Goal: Task Accomplishment & Management: Use online tool/utility

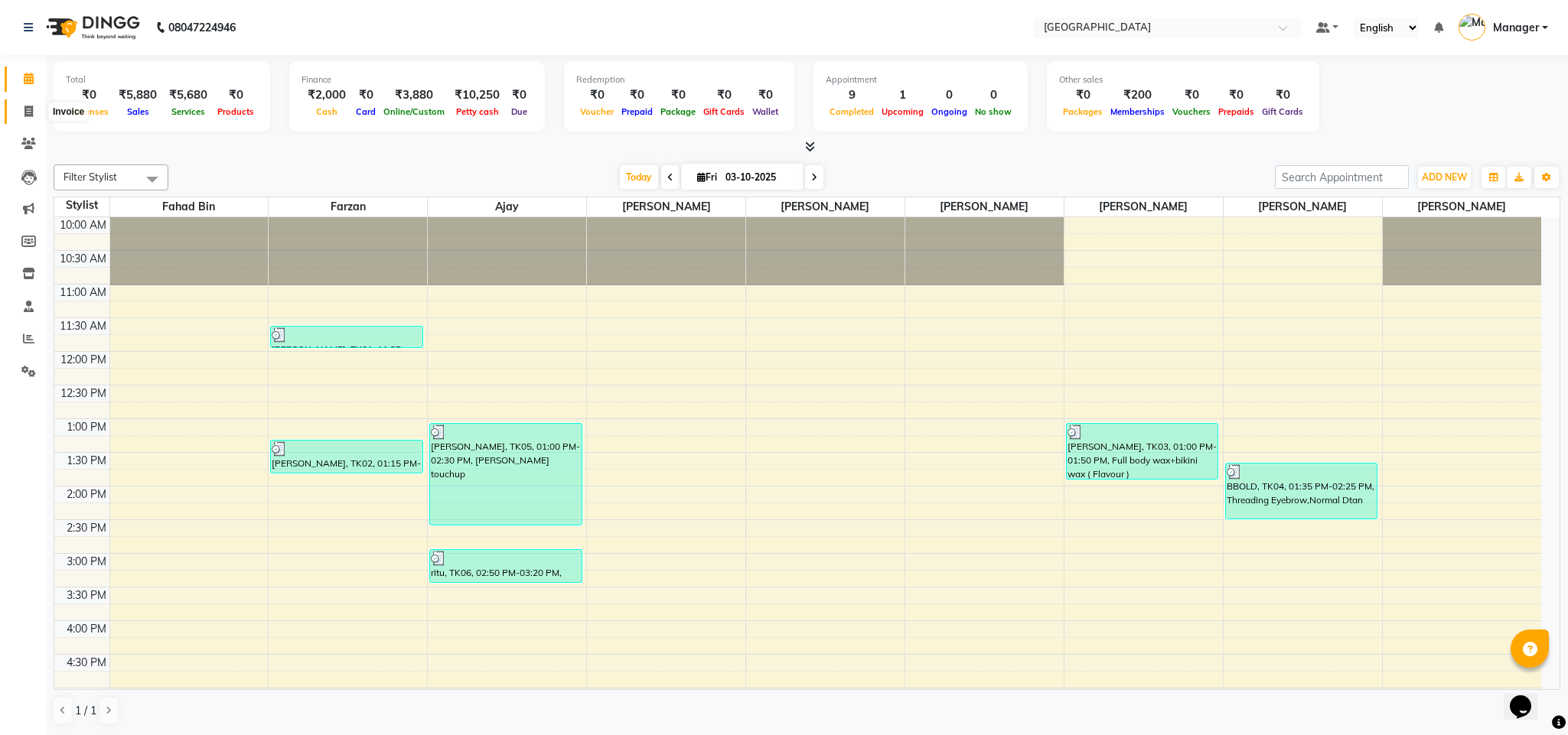
click at [39, 112] on span at bounding box center [28, 112] width 27 height 17
select select "service"
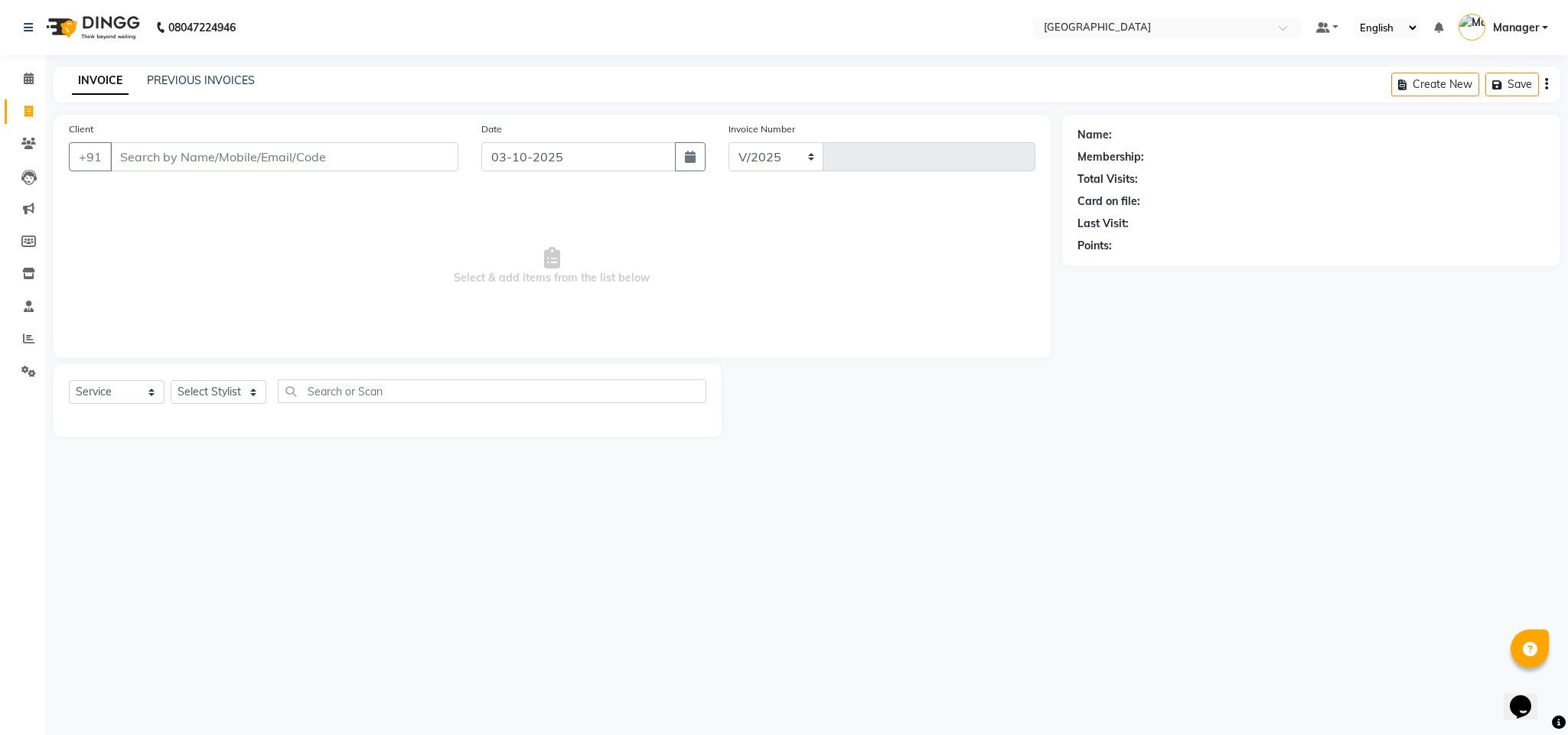
select select "7353"
type input "2773"
click at [202, 80] on link "PREVIOUS INVOICES" at bounding box center [200, 80] width 108 height 14
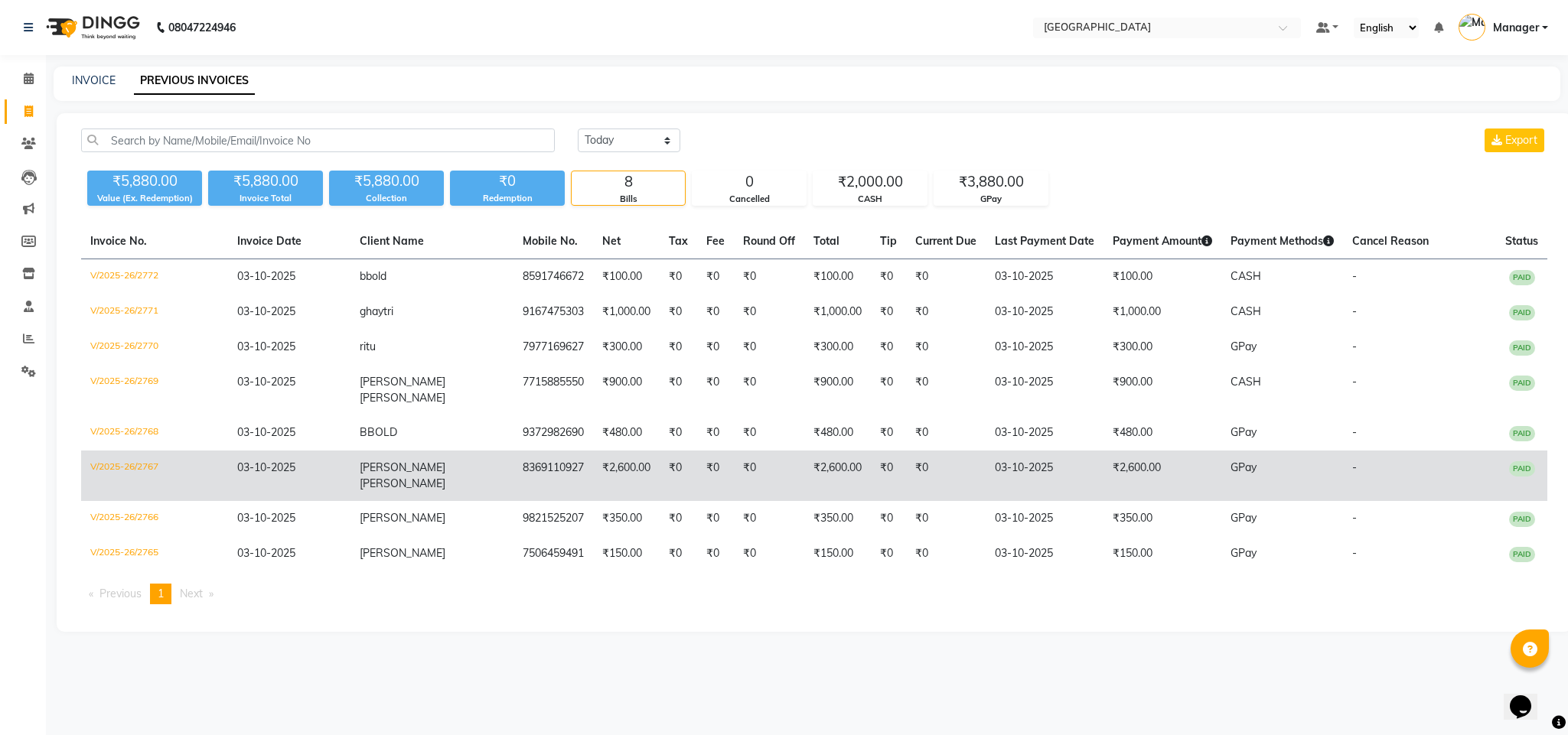
click at [593, 455] on td "₹2,600.00" at bounding box center [626, 475] width 66 height 51
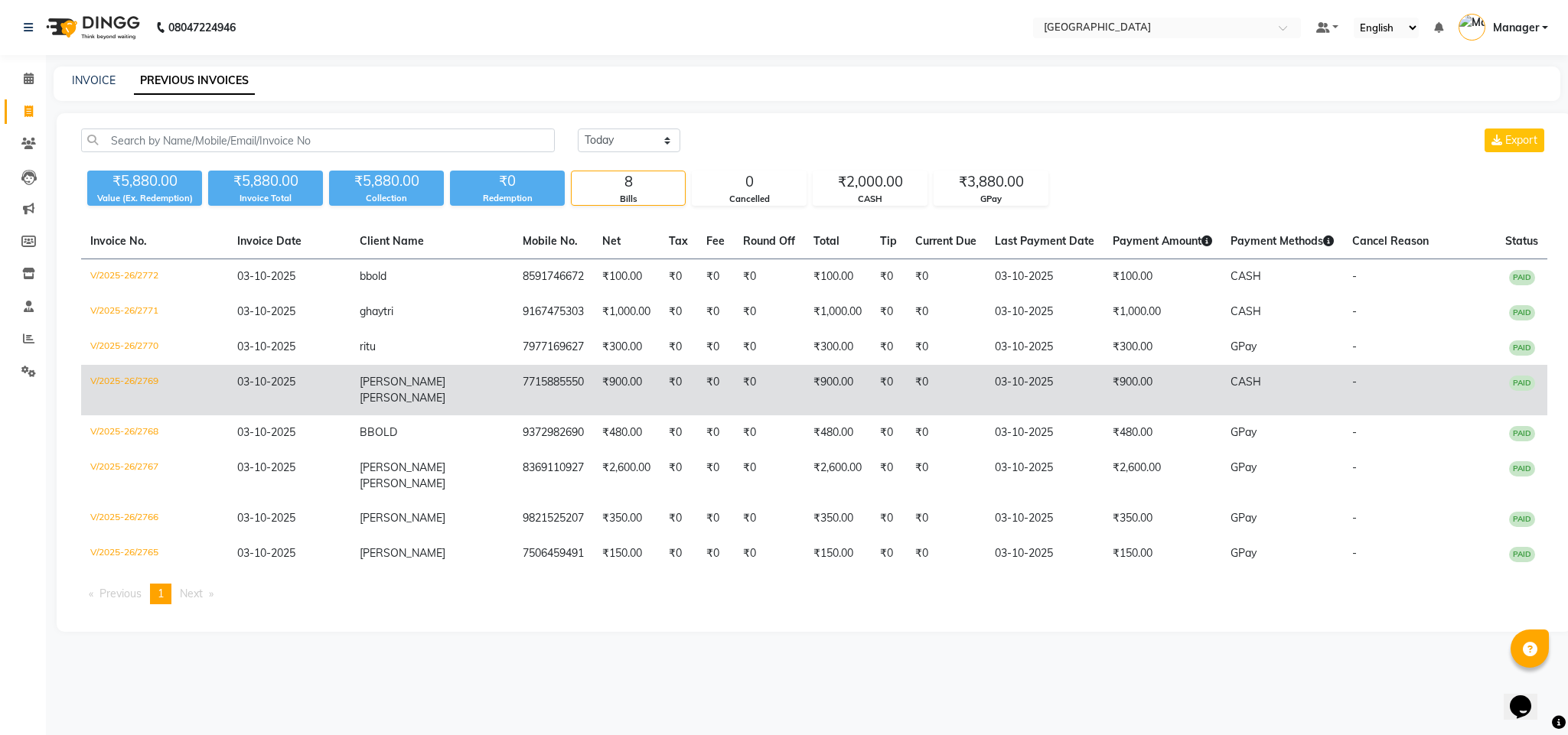
click at [593, 391] on td "₹900.00" at bounding box center [626, 390] width 66 height 51
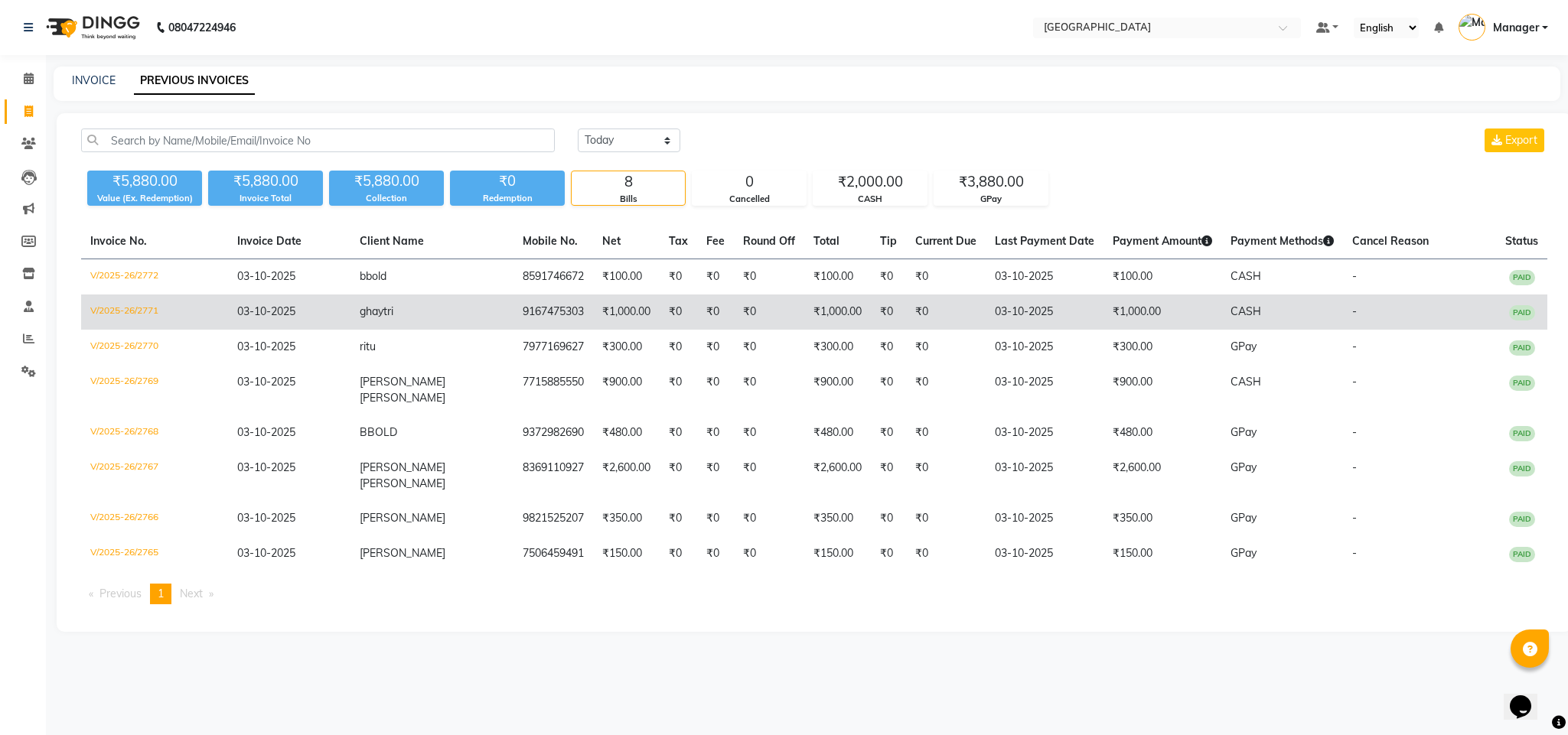
click at [593, 324] on td "₹1,000.00" at bounding box center [626, 312] width 66 height 35
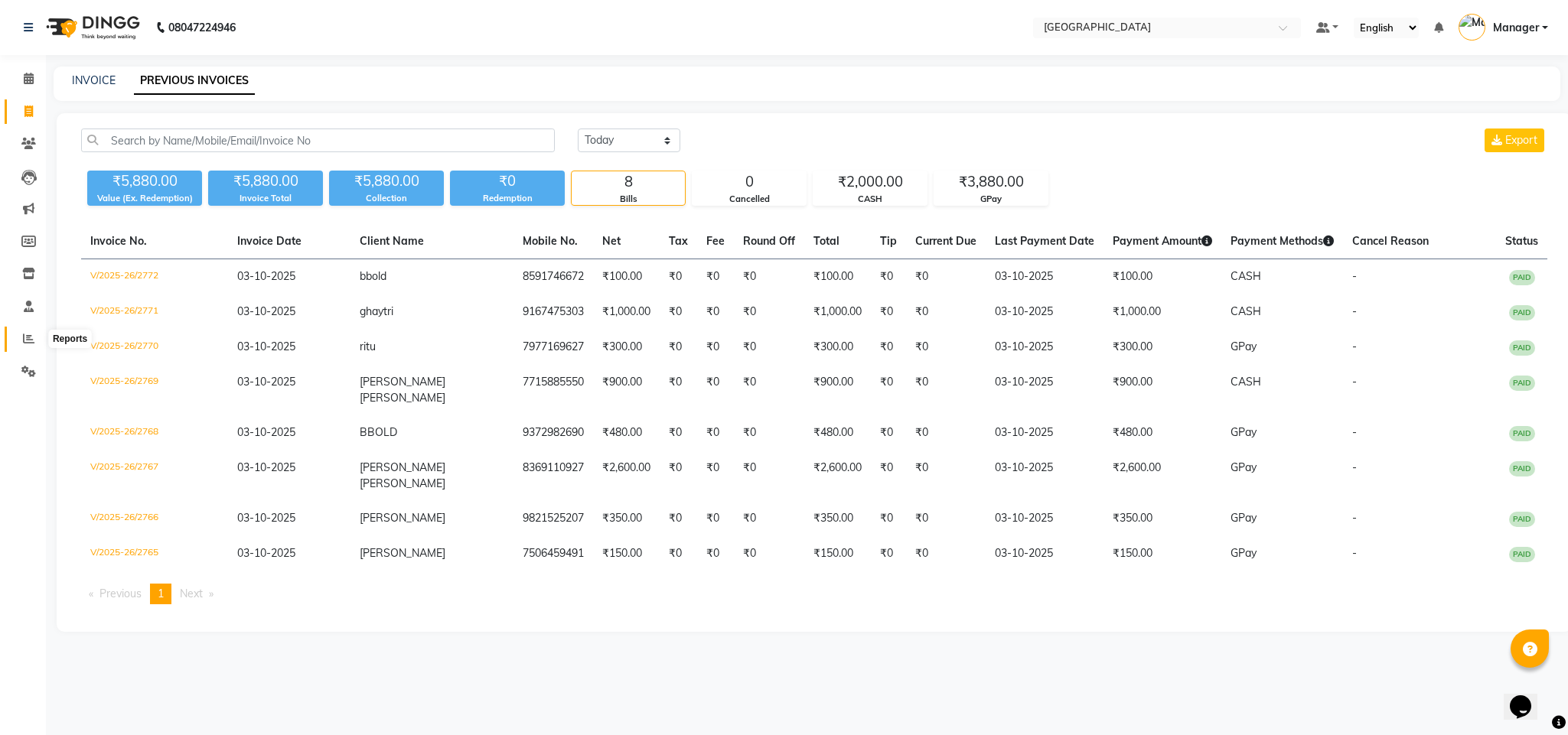
click at [28, 344] on span at bounding box center [28, 339] width 27 height 17
